Goal: Task Accomplishment & Management: Manage account settings

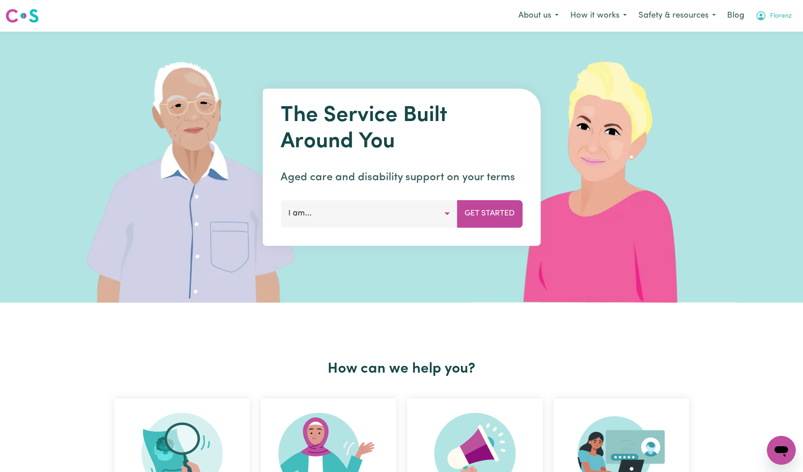
click at [789, 19] on span "Florenz" at bounding box center [781, 16] width 22 height 10
click at [776, 51] on link "Logout" at bounding box center [760, 51] width 71 height 17
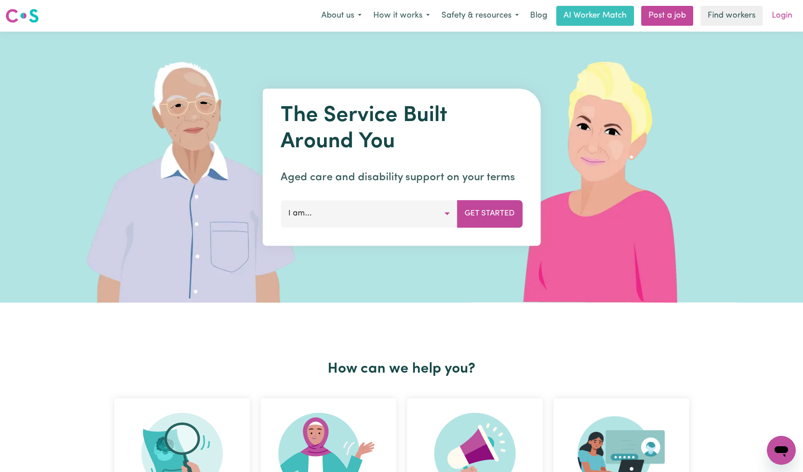
click at [778, 24] on link "Login" at bounding box center [781, 16] width 31 height 20
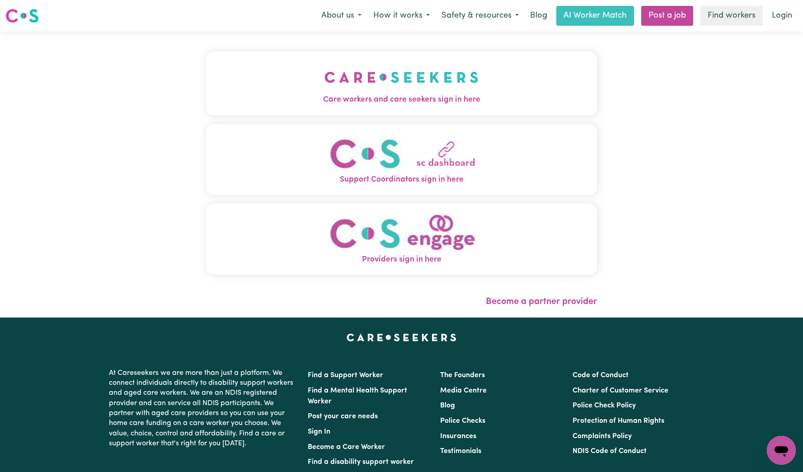
click at [414, 56] on button "Care workers and care seekers sign in here" at bounding box center [401, 82] width 391 height 63
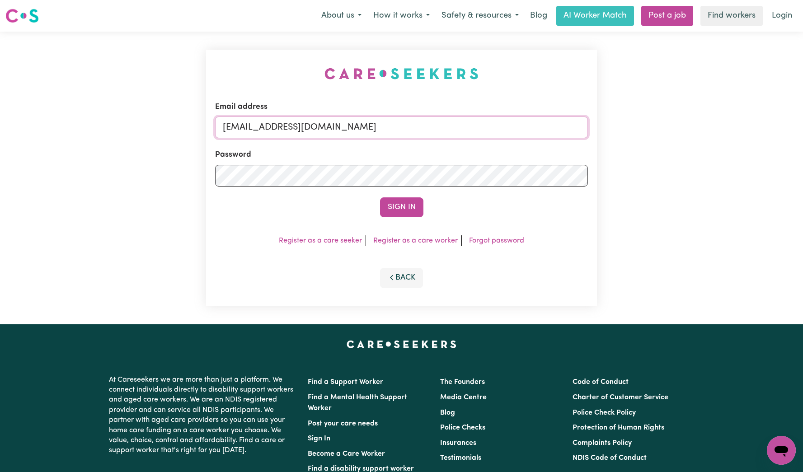
click at [407, 128] on input "[EMAIL_ADDRESS][DOMAIN_NAME]" at bounding box center [401, 128] width 373 height 22
click at [309, 125] on input "[EMAIL_ADDRESS][DOMAIN_NAME]" at bounding box center [401, 128] width 373 height 22
type input "[EMAIL_ADDRESS][DOMAIN_NAME]"
click at [380, 197] on button "Sign In" at bounding box center [401, 207] width 43 height 20
